Goal: Task Accomplishment & Management: Manage account settings

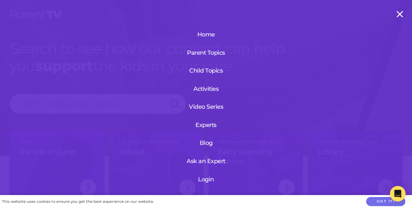
click at [201, 180] on link "Login" at bounding box center [206, 179] width 78 height 17
